Goal: Task Accomplishment & Management: Use online tool/utility

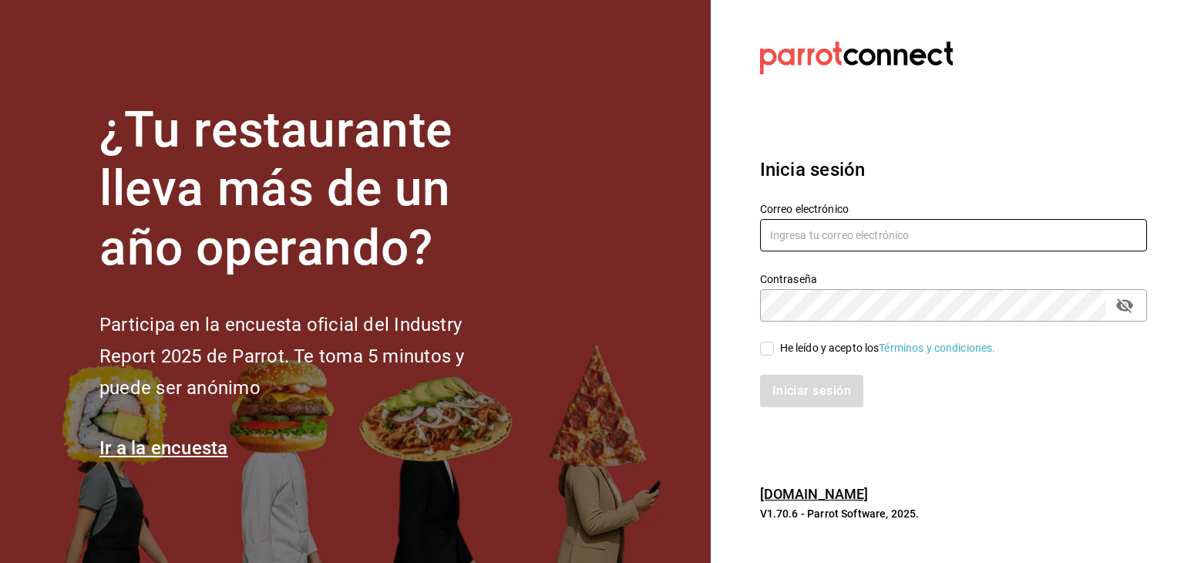
click at [902, 240] on input "text" at bounding box center [953, 235] width 387 height 32
type input "R"
type input "[PERSON_NAME][EMAIL_ADDRESS][PERSON_NAME][DOMAIN_NAME]"
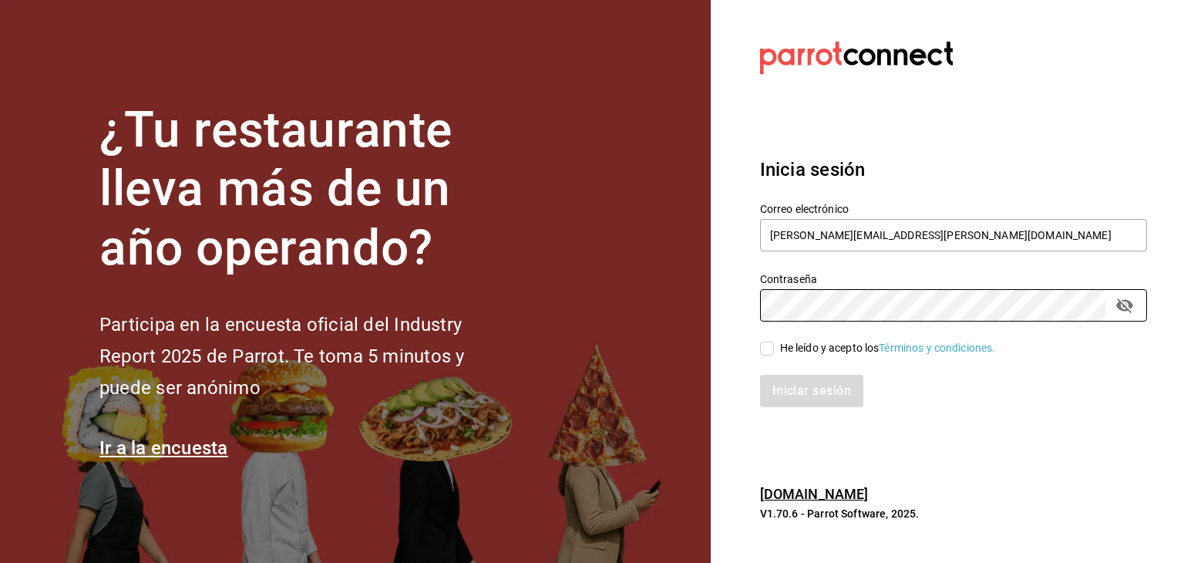
click at [800, 344] on div "He leído y acepto los Términos y condiciones." at bounding box center [888, 348] width 216 height 16
click at [774, 344] on input "He leído y acepto los Términos y condiciones." at bounding box center [767, 348] width 14 height 14
checkbox input "true"
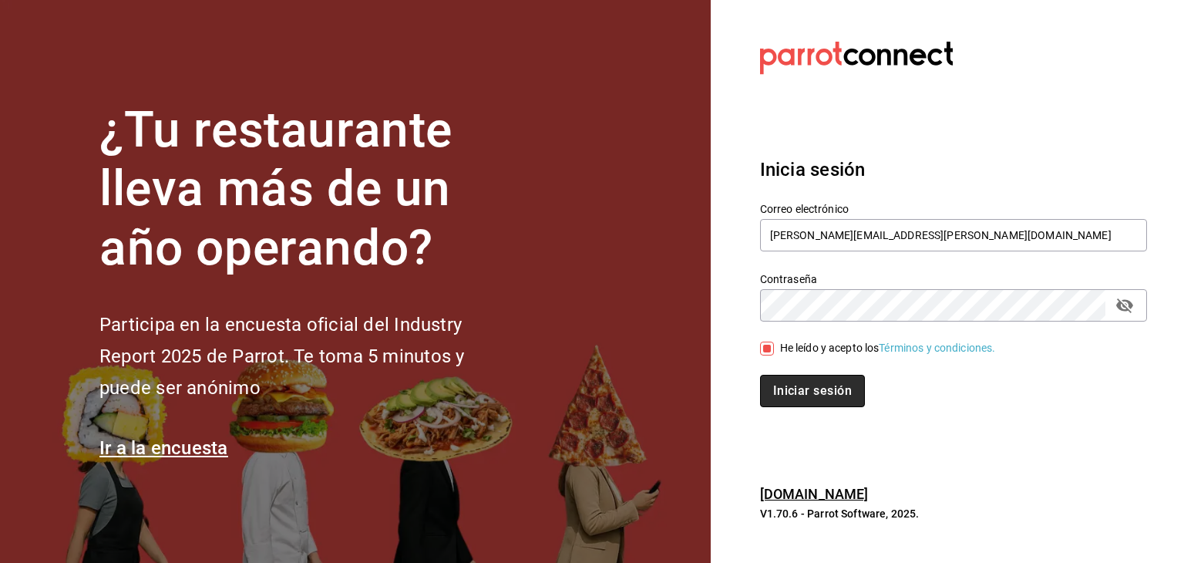
click at [798, 387] on button "Iniciar sesión" at bounding box center [812, 391] width 105 height 32
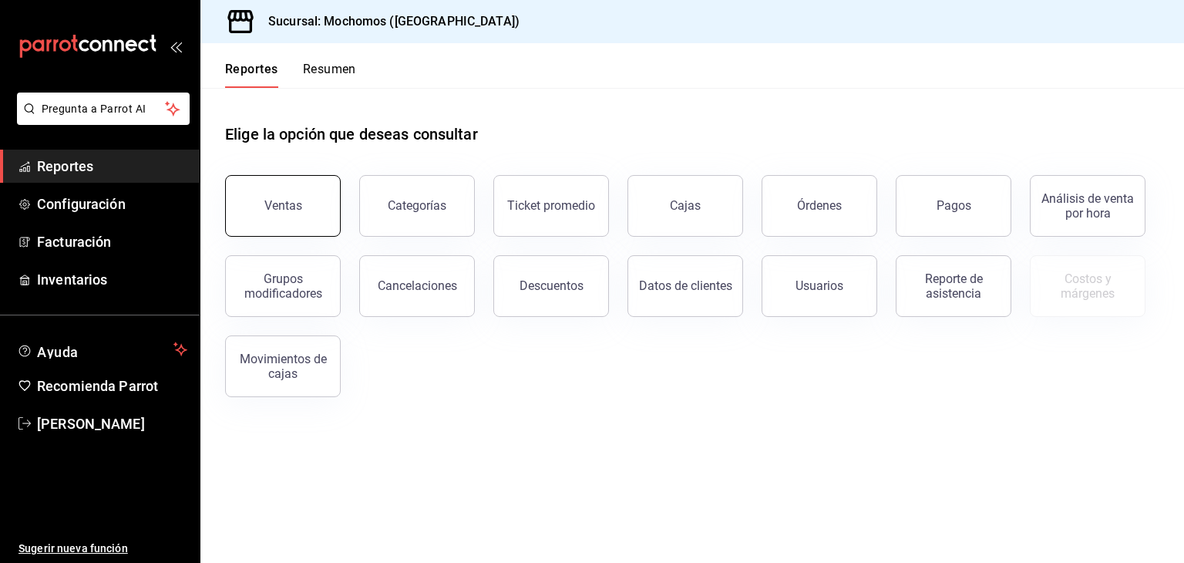
click at [312, 232] on button "Ventas" at bounding box center [283, 206] width 116 height 62
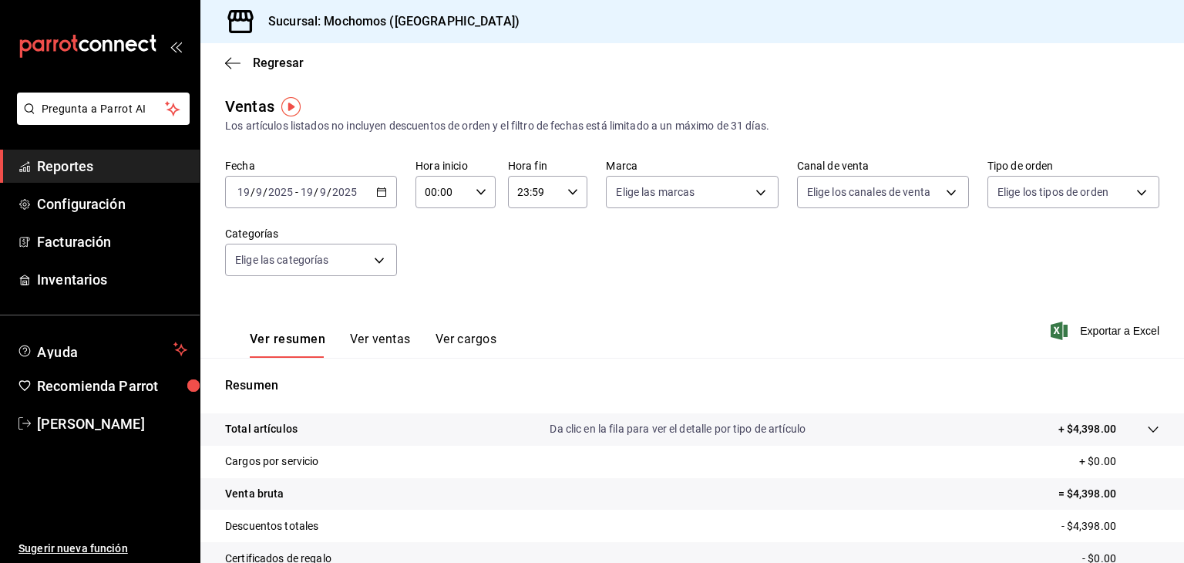
click at [379, 189] on \(Stroke\) "button" at bounding box center [381, 192] width 9 height 8
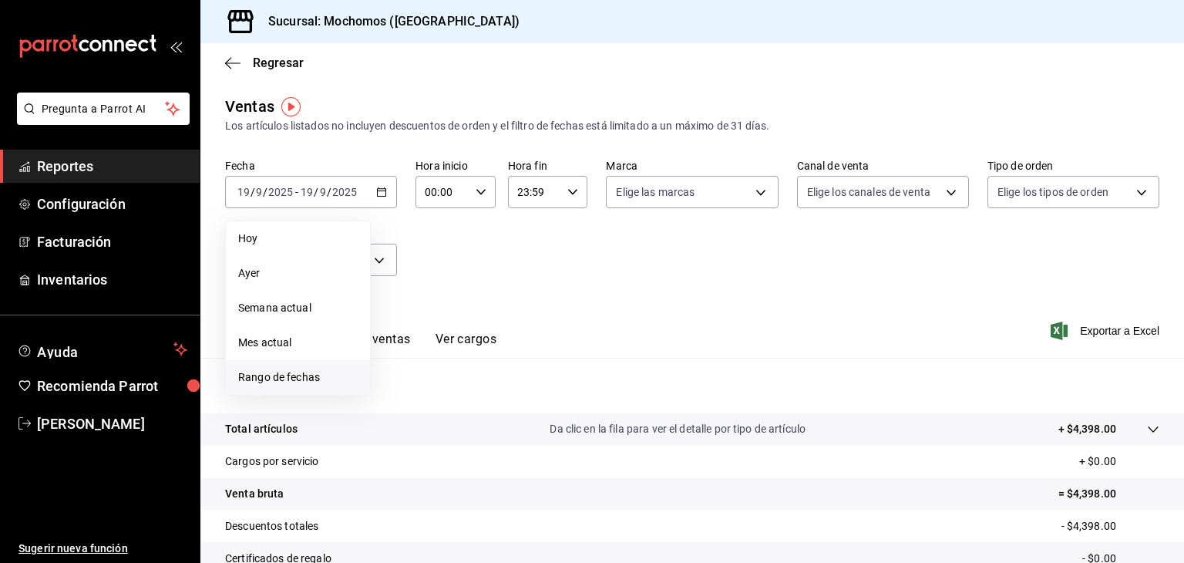
click at [311, 371] on span "Rango de fechas" at bounding box center [297, 377] width 119 height 16
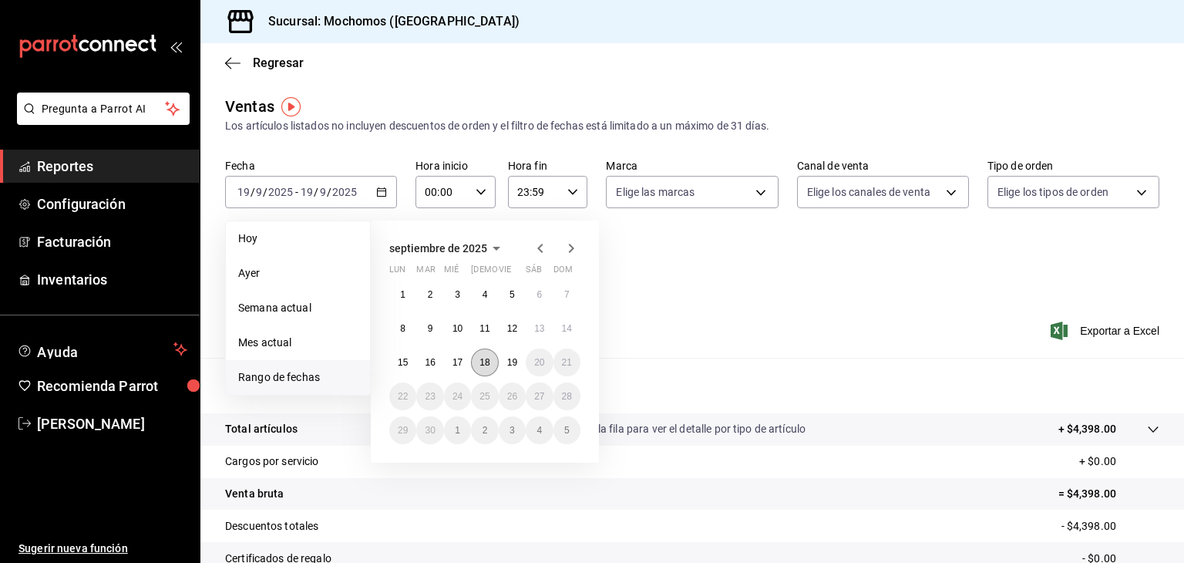
click at [481, 361] on abbr "18" at bounding box center [484, 362] width 10 height 11
click at [516, 361] on abbr "19" at bounding box center [512, 362] width 10 height 11
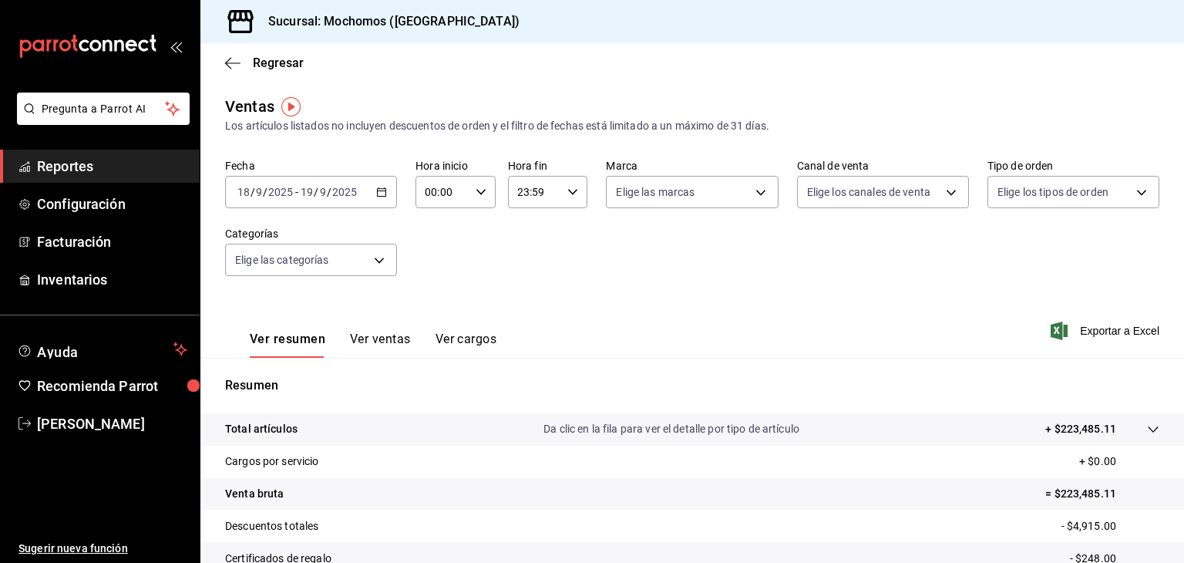
click at [478, 193] on \(Stroke\) "button" at bounding box center [480, 191] width 9 height 5
click at [432, 264] on span "05" at bounding box center [432, 259] width 15 height 12
type input "05:00"
click at [566, 190] on div at bounding box center [592, 281] width 1184 height 563
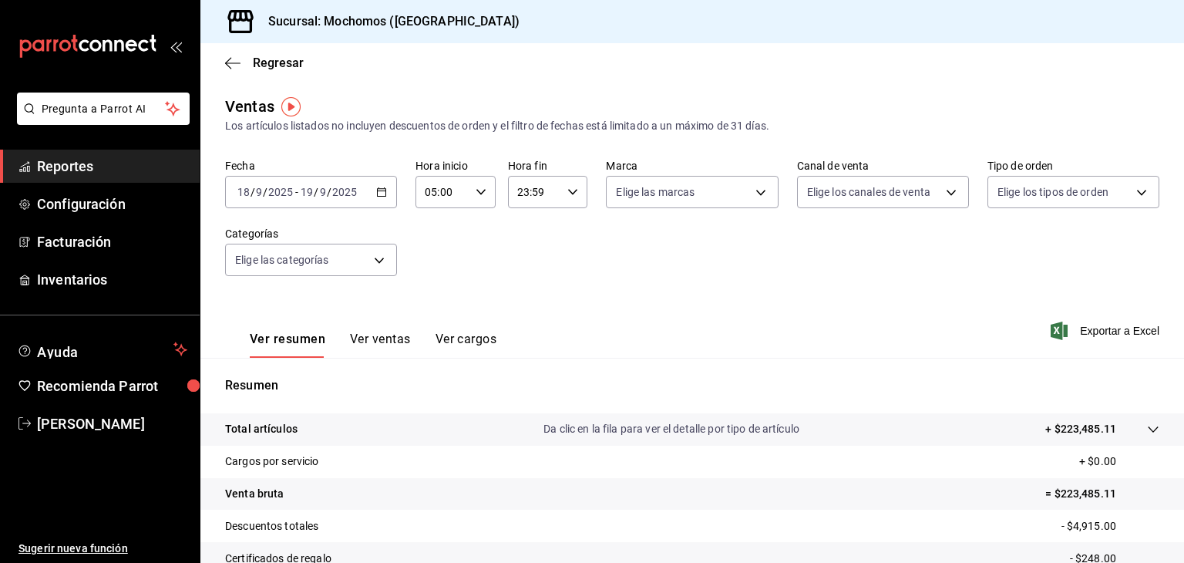
click at [567, 190] on icon "button" at bounding box center [572, 192] width 11 height 11
click at [519, 264] on span "05" at bounding box center [523, 262] width 15 height 12
click at [561, 237] on span "00" at bounding box center [563, 231] width 15 height 12
type input "05:00"
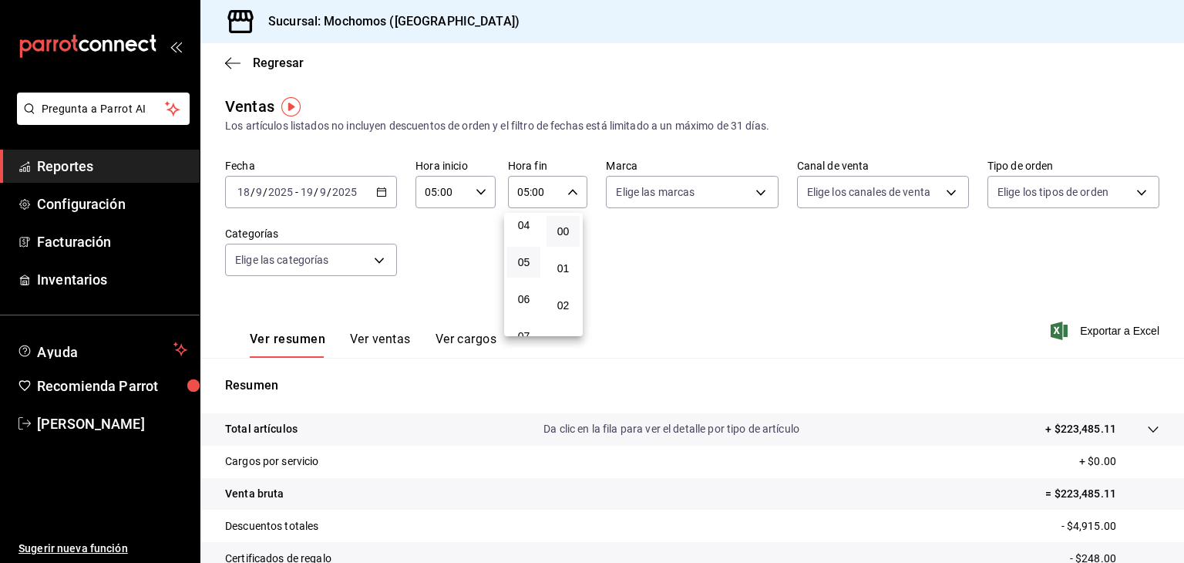
click at [825, 297] on div at bounding box center [592, 281] width 1184 height 563
click at [1104, 334] on span "Exportar a Excel" at bounding box center [1107, 330] width 106 height 18
click at [382, 190] on \(Stroke\) "button" at bounding box center [382, 190] width 8 height 1
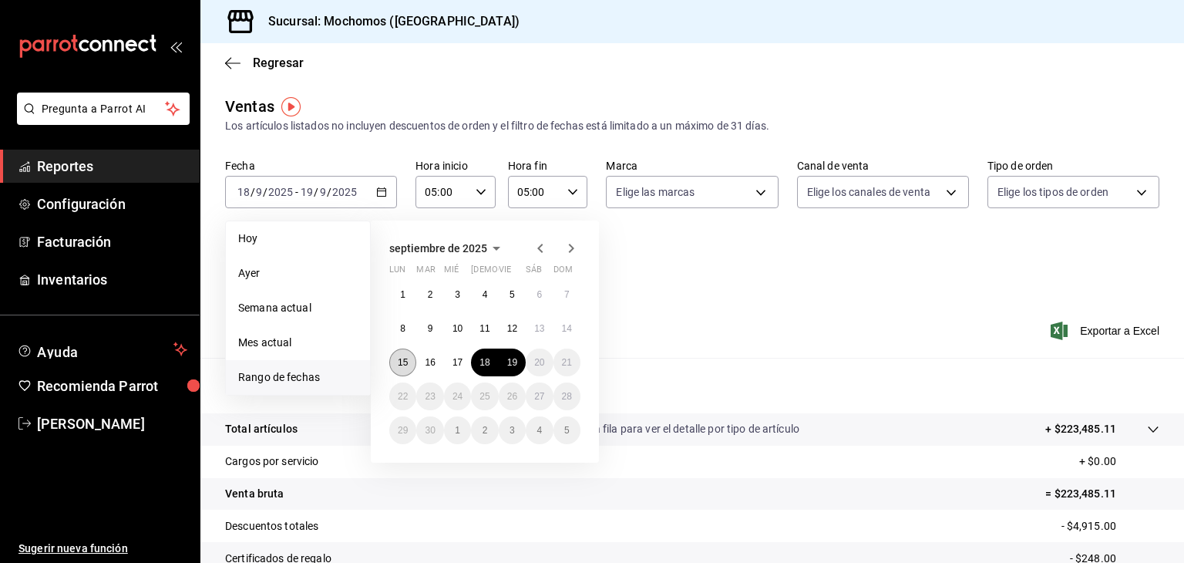
click at [401, 359] on abbr "15" at bounding box center [403, 362] width 10 height 11
click at [505, 356] on button "19" at bounding box center [512, 362] width 27 height 28
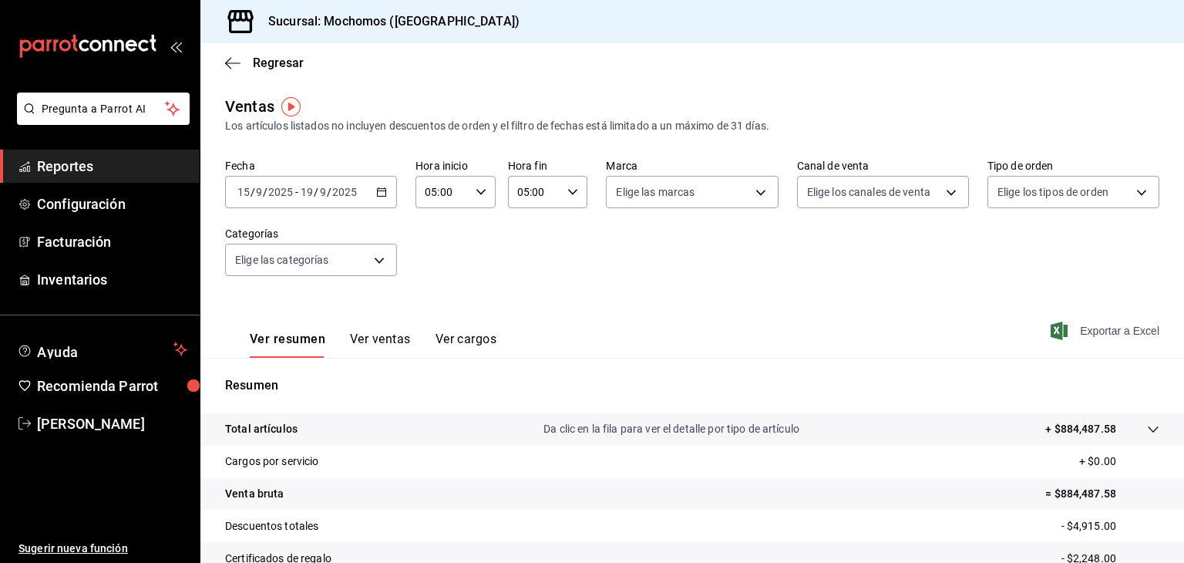
click at [1104, 332] on span "Exportar a Excel" at bounding box center [1107, 330] width 106 height 18
click at [496, 256] on div "Fecha [DATE] [DATE] - [DATE] [DATE] Hora inicio 05:00 Hora inicio Hora fin 05:0…" at bounding box center [692, 227] width 934 height 136
click at [378, 193] on icon "button" at bounding box center [381, 192] width 11 height 11
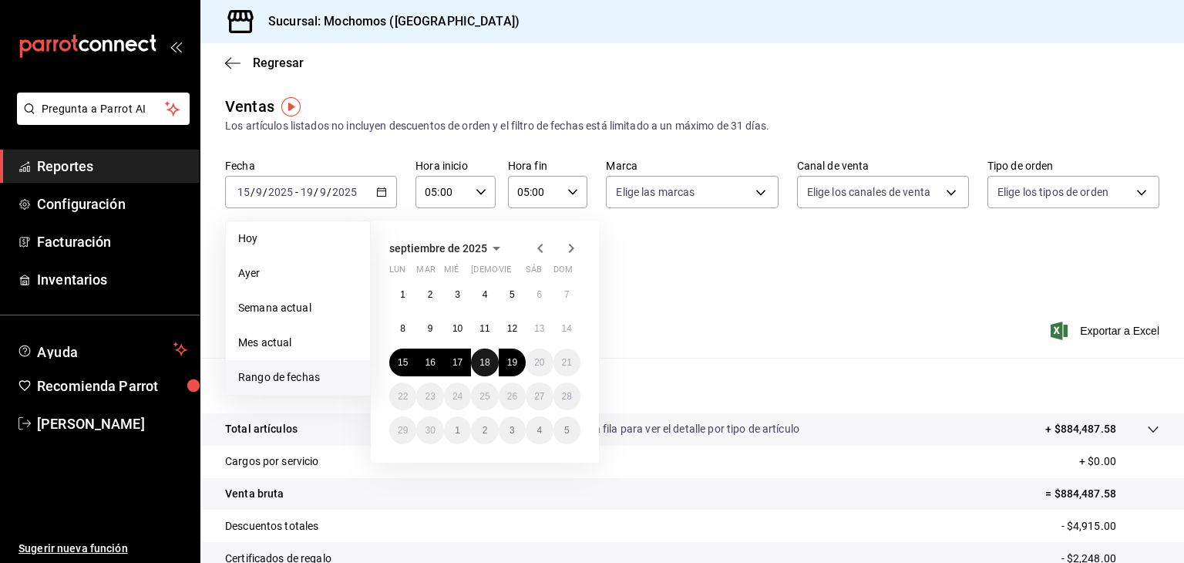
click at [485, 363] on abbr "18" at bounding box center [484, 362] width 10 height 11
click at [513, 361] on abbr "19" at bounding box center [512, 362] width 10 height 11
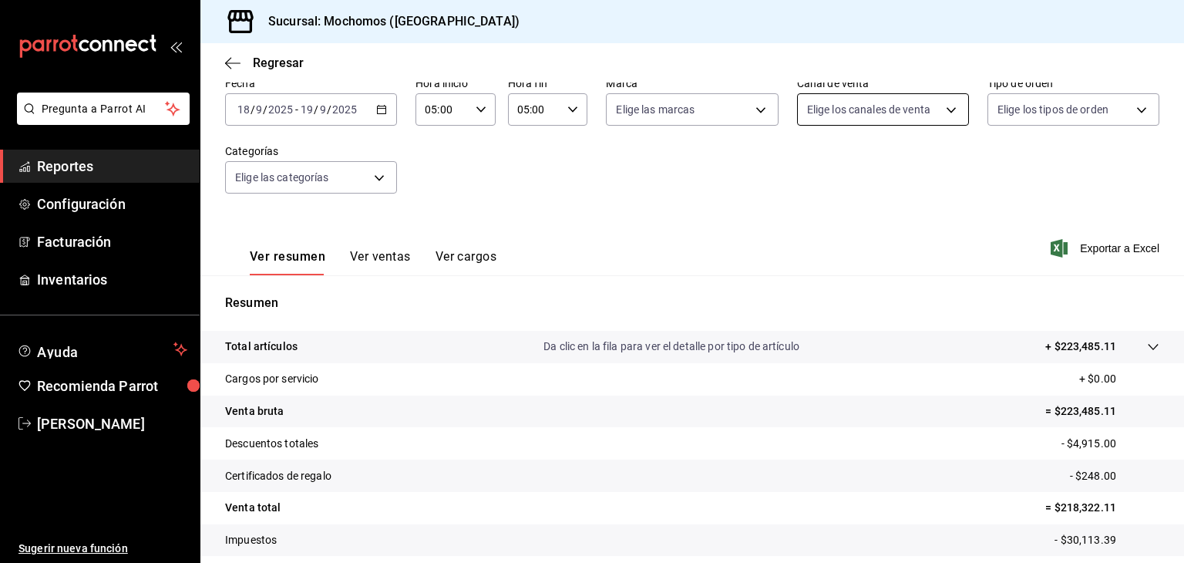
scroll to position [92, 0]
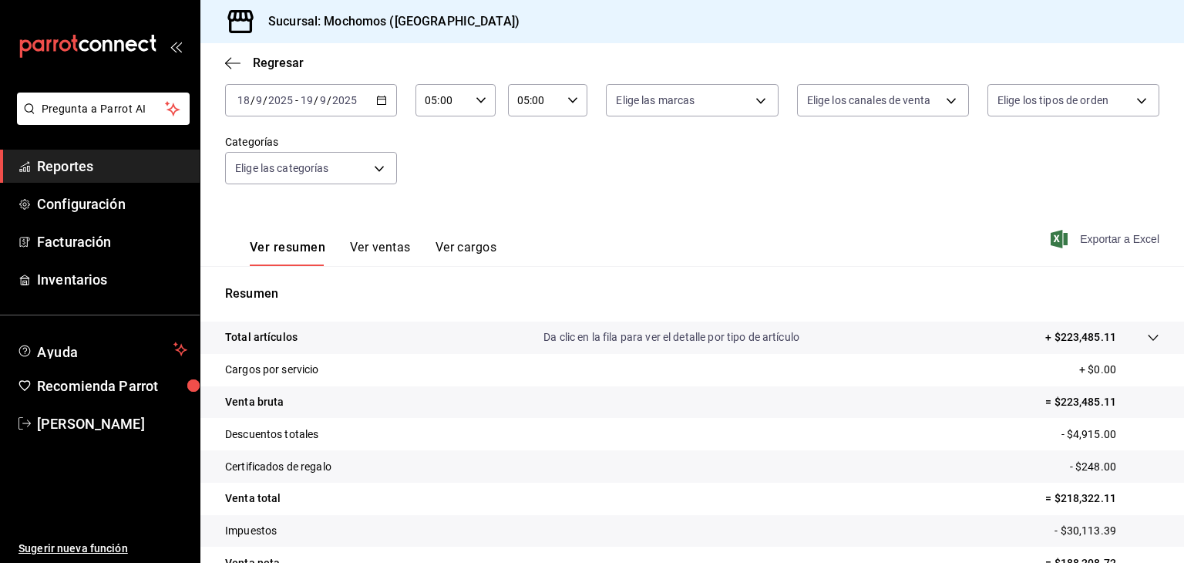
click at [1074, 237] on span "Exportar a Excel" at bounding box center [1107, 239] width 106 height 18
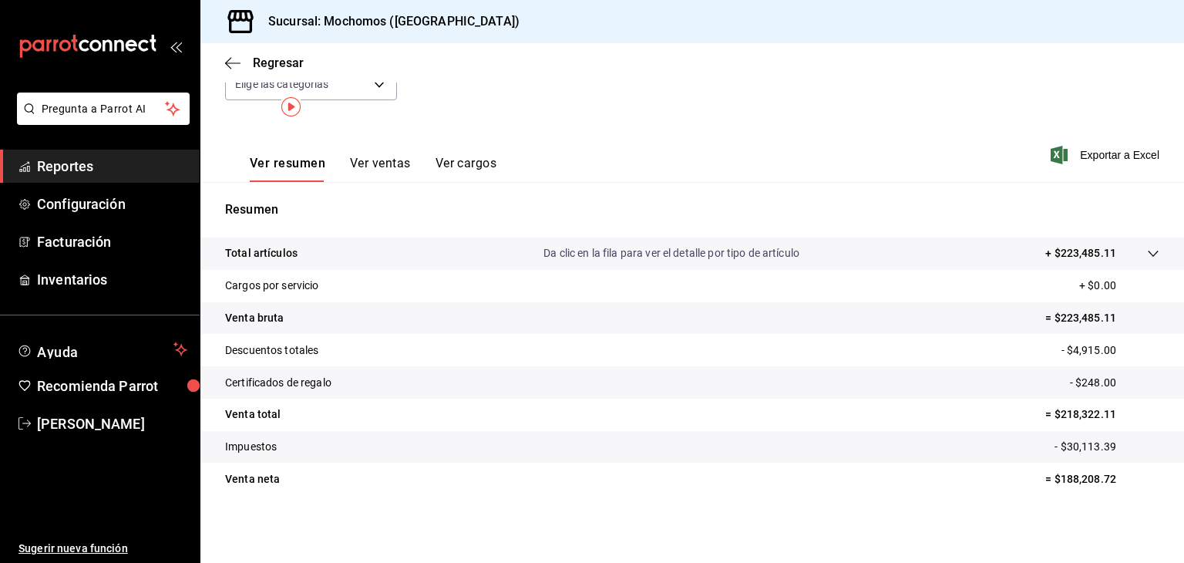
scroll to position [0, 0]
